Goal: Task Accomplishment & Management: Complete application form

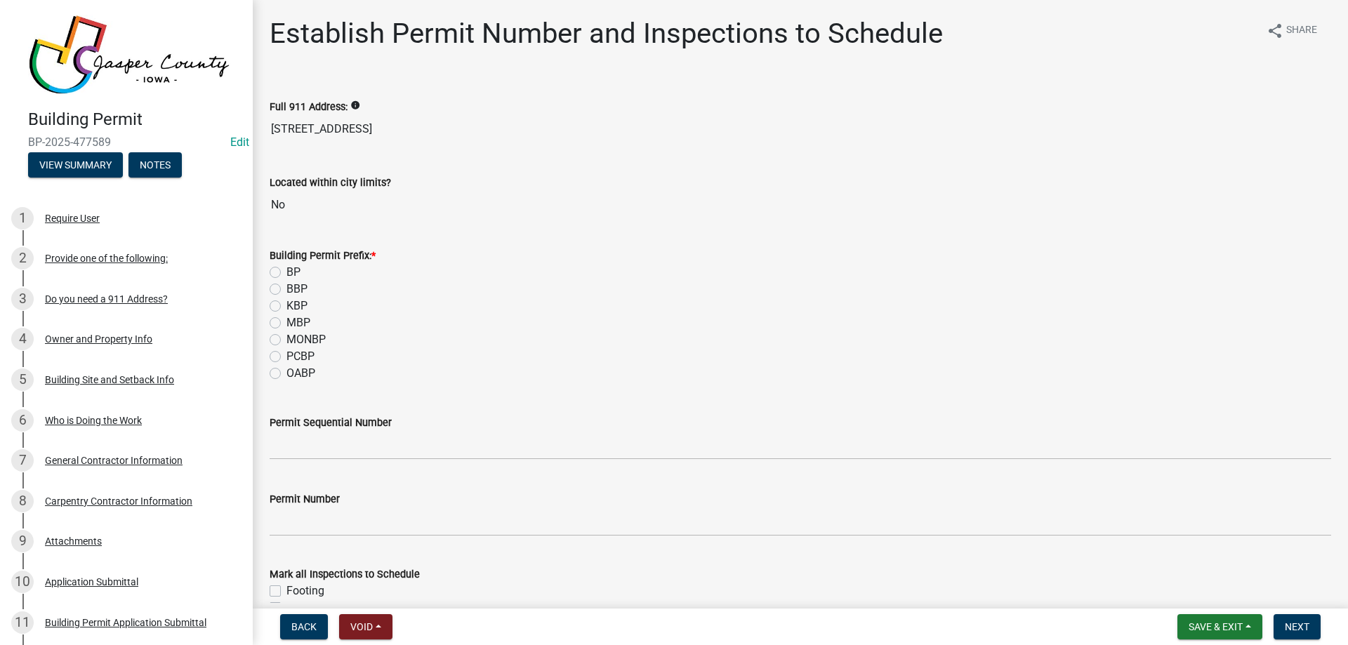
click at [286, 270] on label "BP" at bounding box center [293, 272] width 14 height 17
click at [286, 270] on input "BP" at bounding box center [290, 268] width 9 height 9
radio input "true"
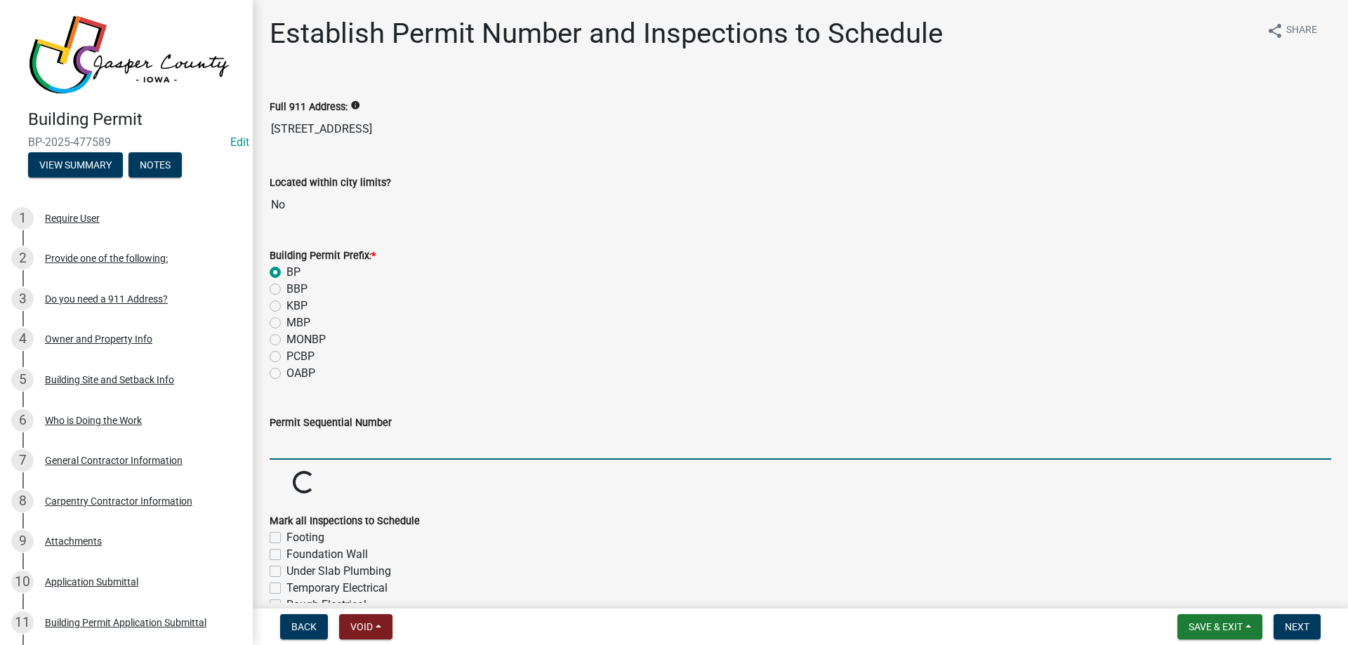
click at [327, 444] on input "Permit Sequential Number" at bounding box center [800, 445] width 1061 height 29
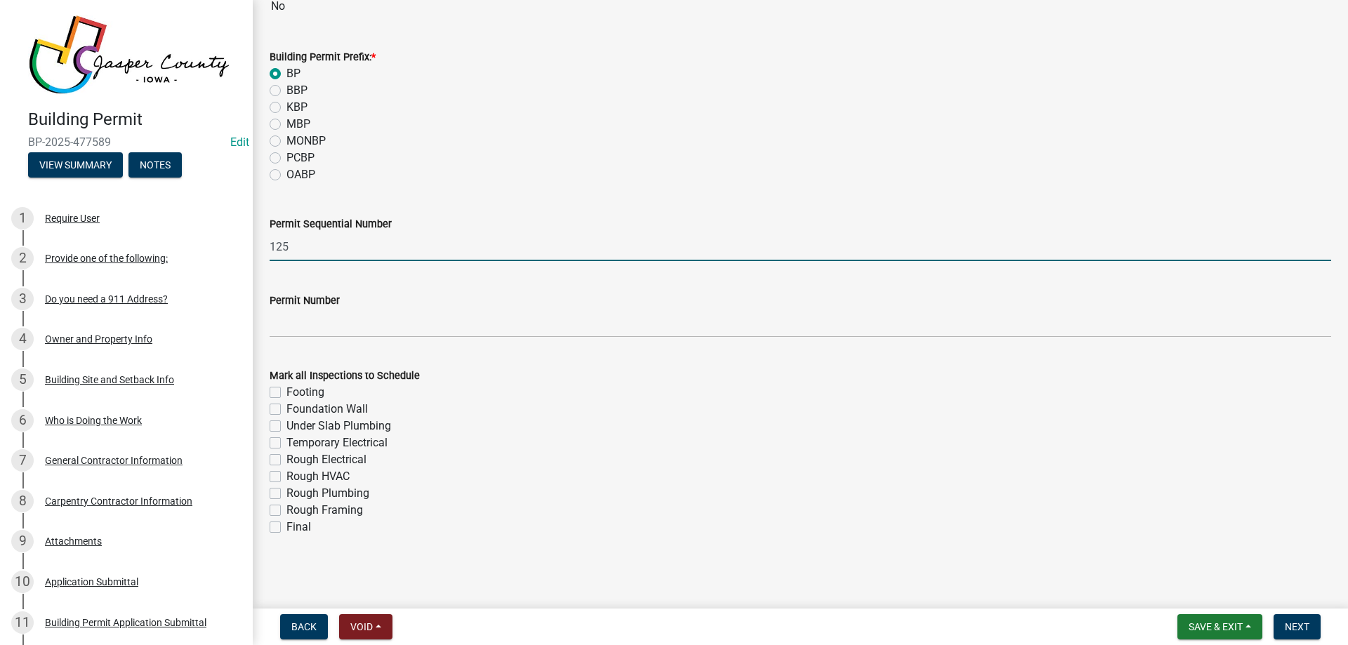
type input "125"
click at [286, 389] on label "Footing" at bounding box center [305, 392] width 38 height 17
click at [286, 389] on input "Footing" at bounding box center [290, 388] width 9 height 9
checkbox input "true"
checkbox input "false"
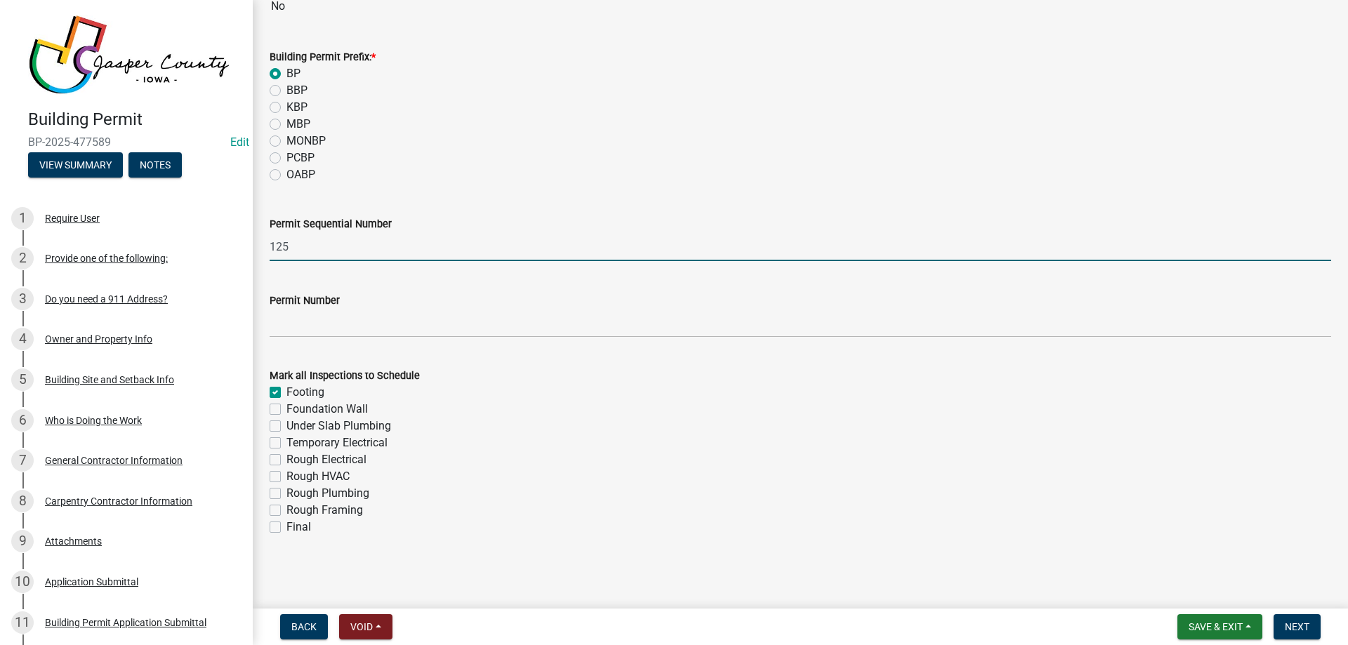
checkbox input "false"
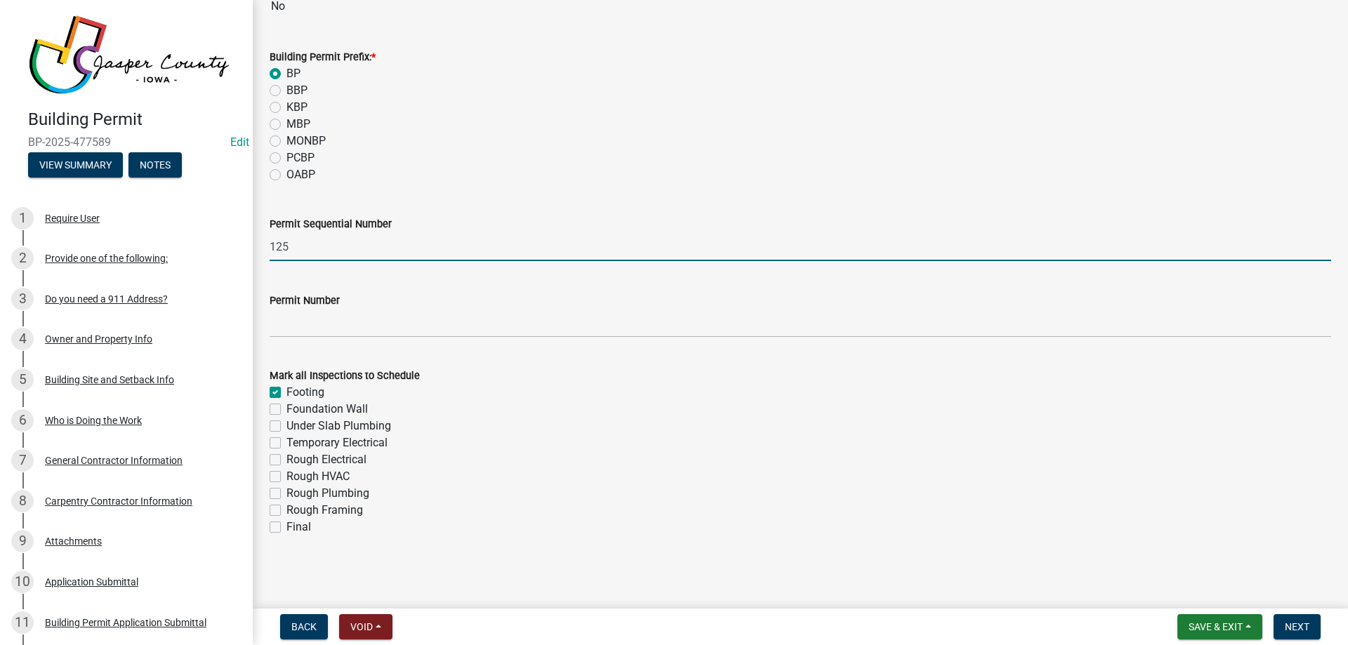
checkbox input "false"
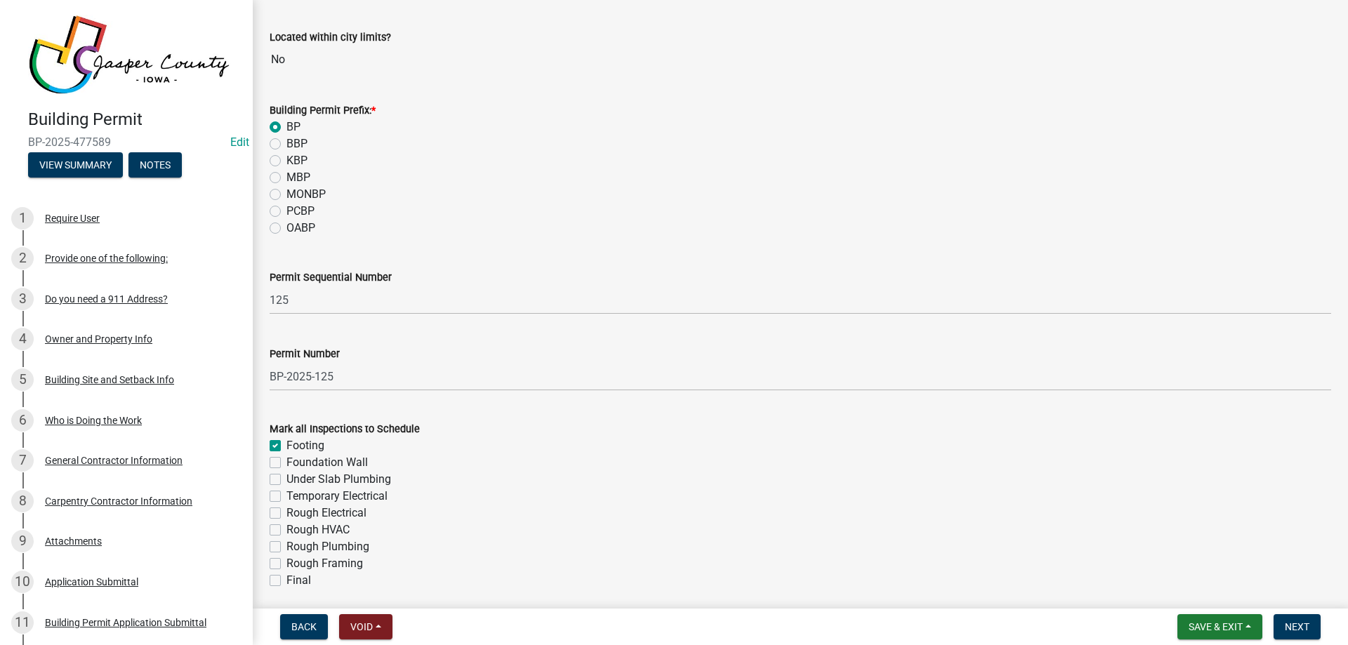
click at [281, 559] on div "Rough Framing" at bounding box center [800, 563] width 1061 height 17
click at [279, 557] on div "Rough Framing" at bounding box center [800, 563] width 1061 height 17
click at [286, 564] on label "Rough Framing" at bounding box center [324, 563] width 77 height 17
click at [286, 564] on input "Rough Framing" at bounding box center [290, 559] width 9 height 9
checkbox input "true"
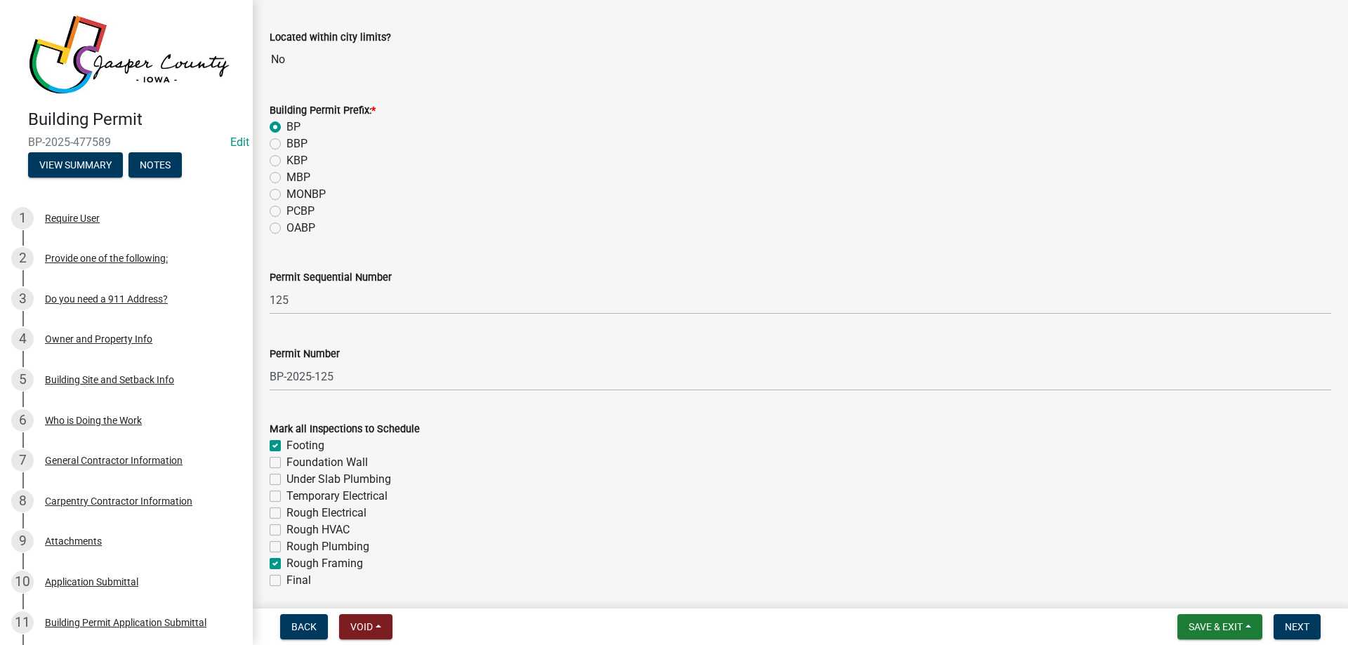
checkbox input "true"
checkbox input "false"
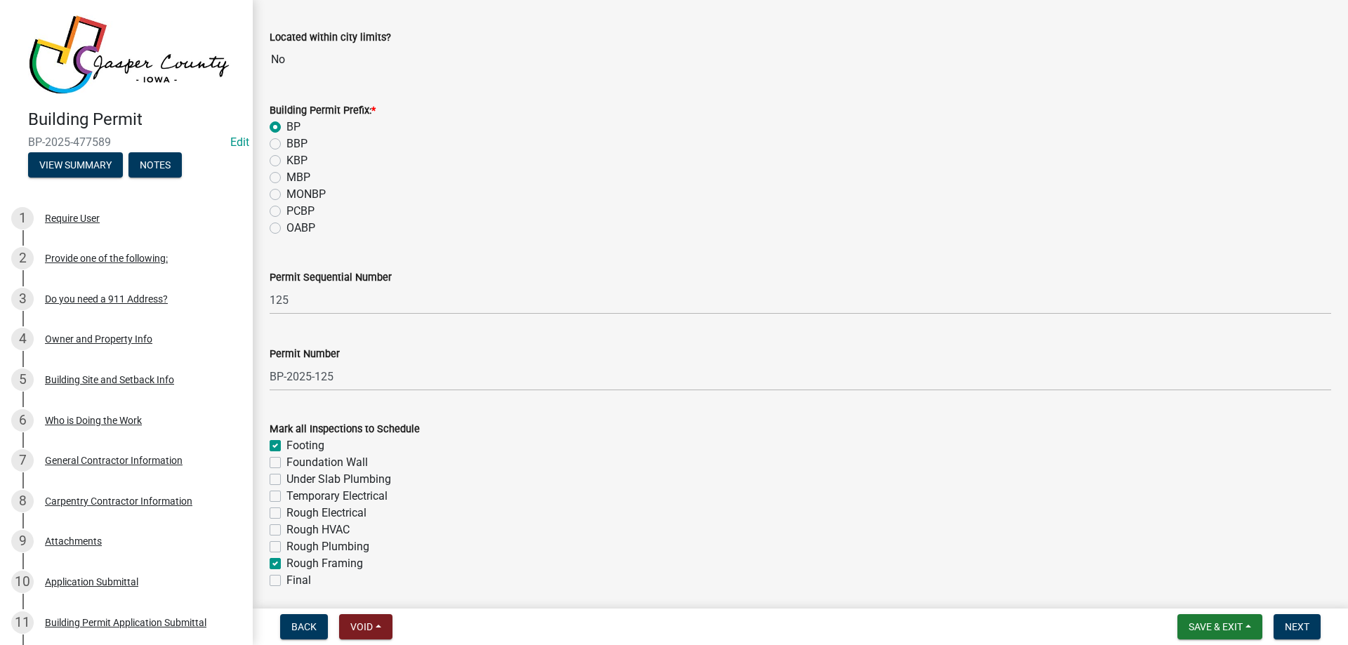
checkbox input "false"
checkbox input "true"
click at [286, 580] on label "Final" at bounding box center [298, 580] width 25 height 17
click at [286, 580] on input "Final" at bounding box center [290, 576] width 9 height 9
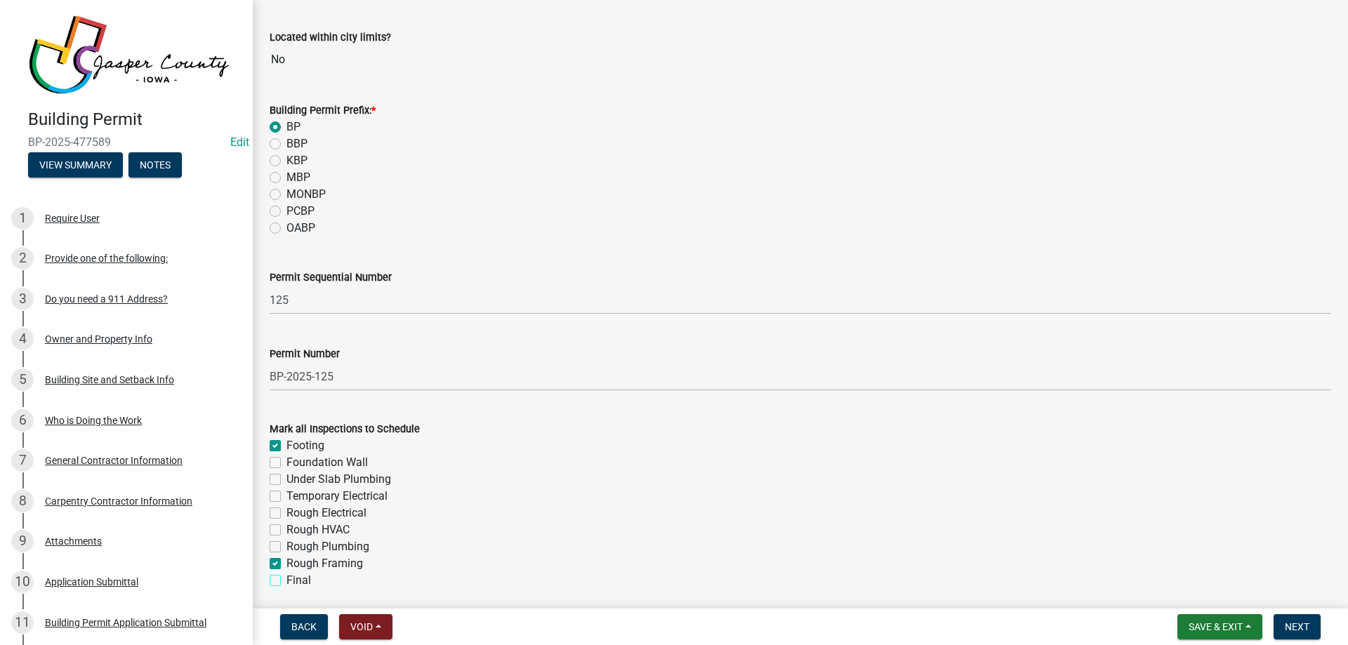
checkbox input "true"
checkbox input "false"
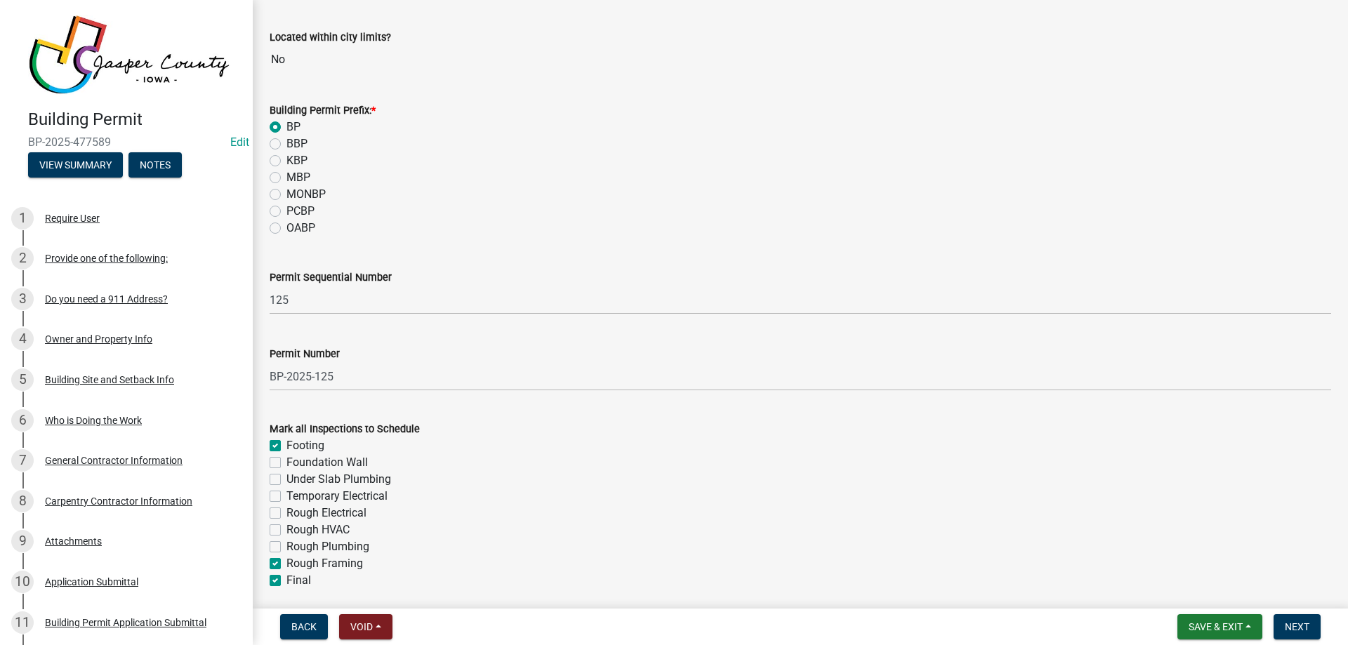
checkbox input "false"
checkbox input "true"
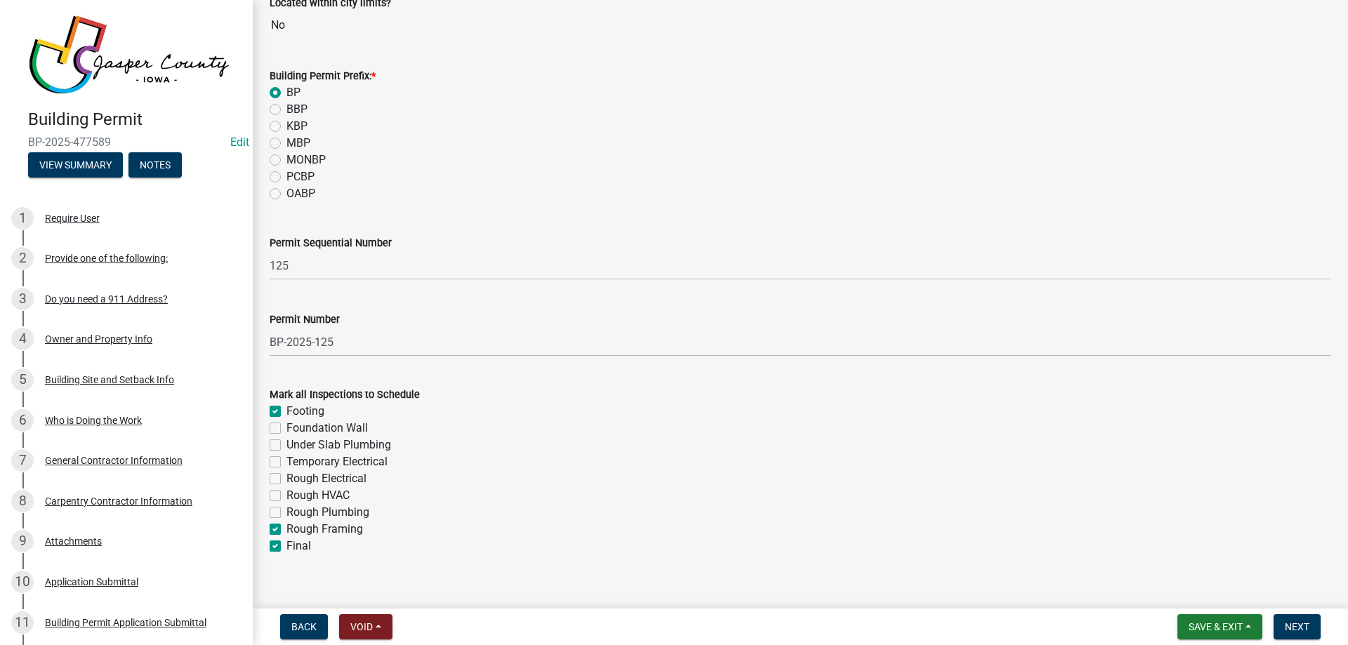
scroll to position [199, 0]
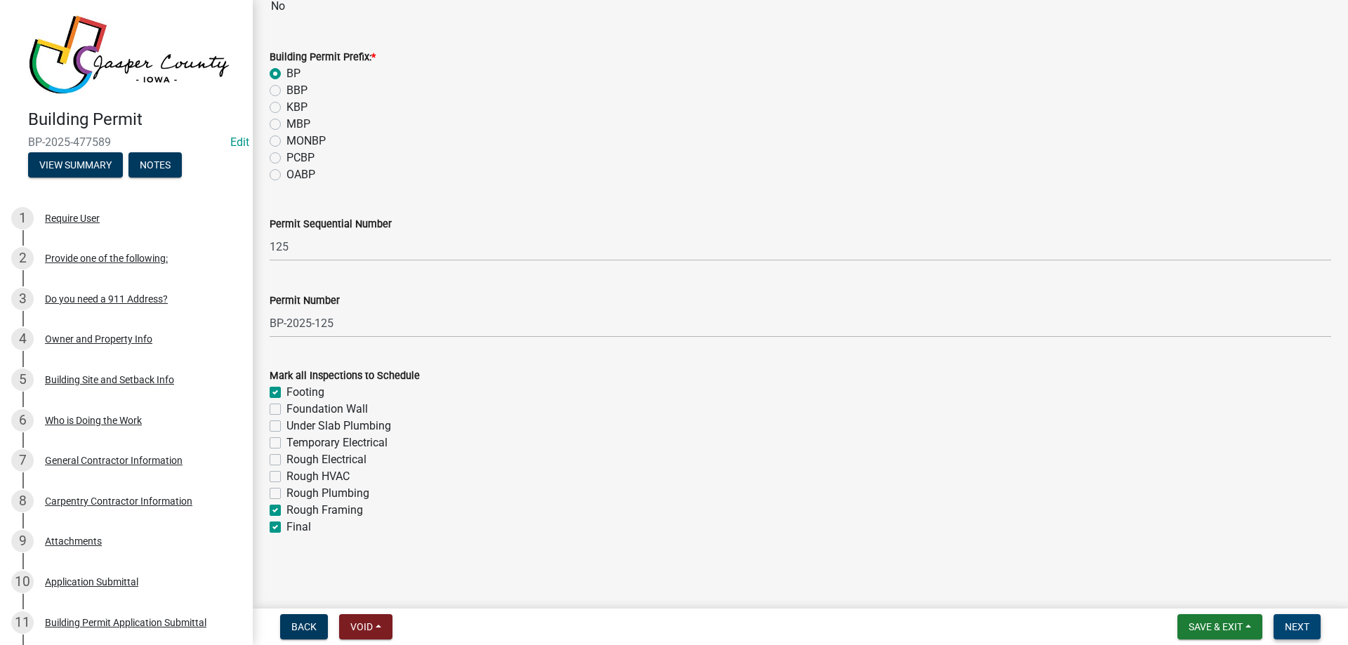
click at [1309, 632] on span "Next" at bounding box center [1296, 626] width 25 height 11
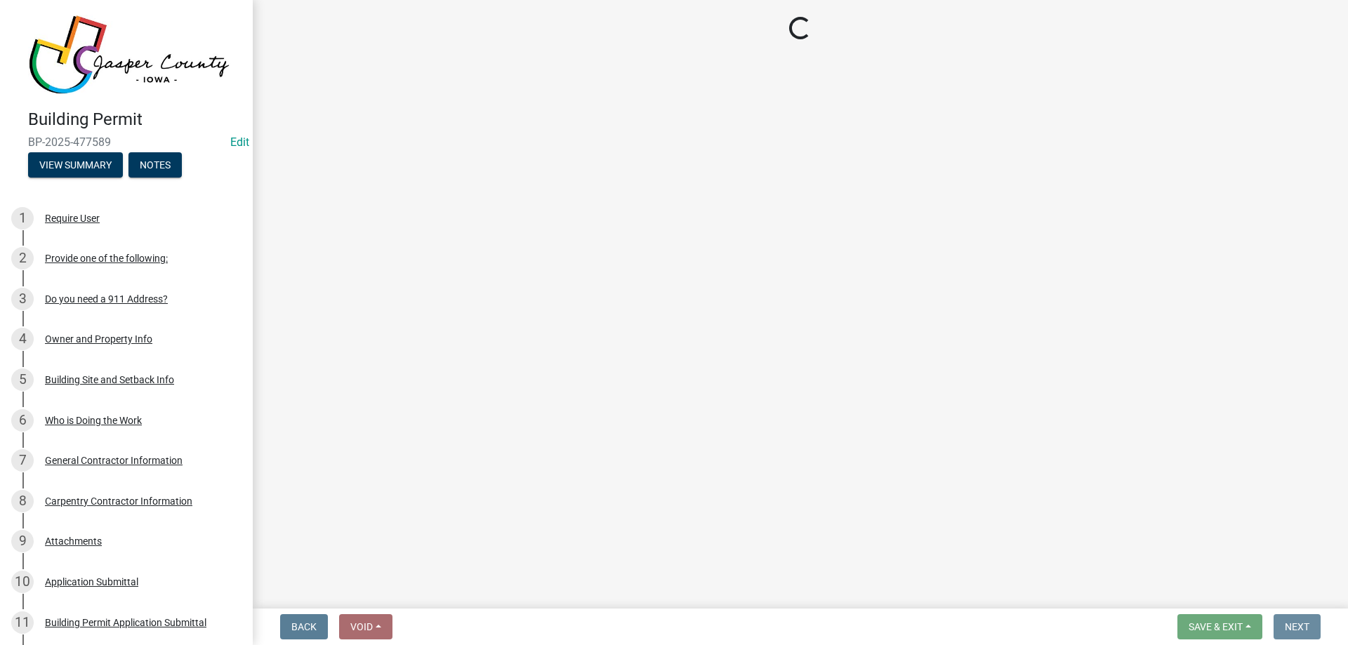
scroll to position [0, 0]
